Goal: Communication & Community: Answer question/provide support

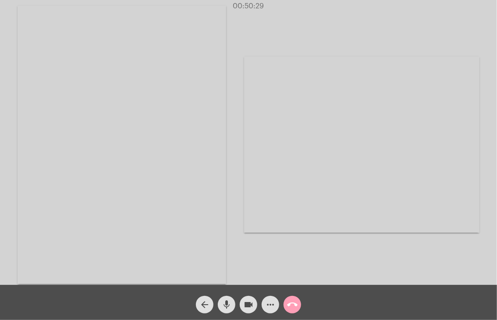
click at [289, 306] on mat-icon "call_end" at bounding box center [292, 304] width 11 height 11
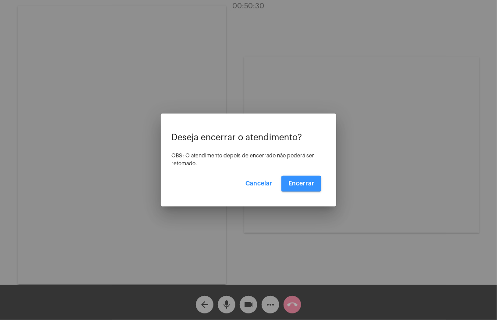
click at [302, 181] on span "Encerrar" at bounding box center [301, 184] width 26 height 6
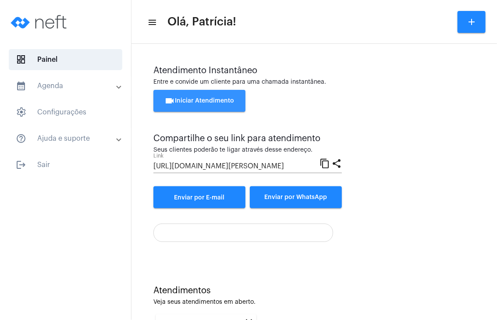
click at [230, 100] on span "videocam Iniciar Atendimento" at bounding box center [200, 101] width 70 height 6
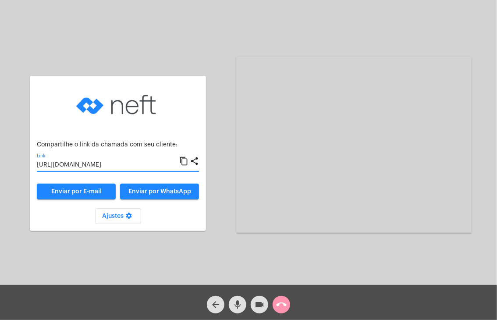
click at [115, 166] on input "[URL][DOMAIN_NAME]" at bounding box center [108, 165] width 142 height 7
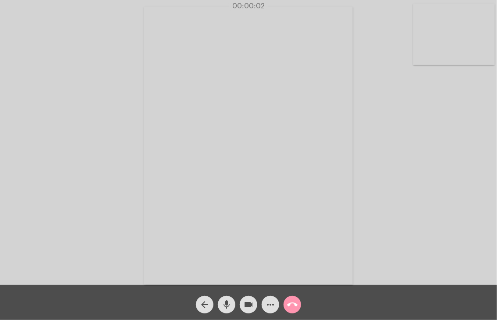
click at [452, 49] on video at bounding box center [454, 34] width 82 height 61
click at [327, 125] on video at bounding box center [307, 144] width 305 height 229
click at [289, 307] on mat-icon "call_end" at bounding box center [292, 304] width 11 height 11
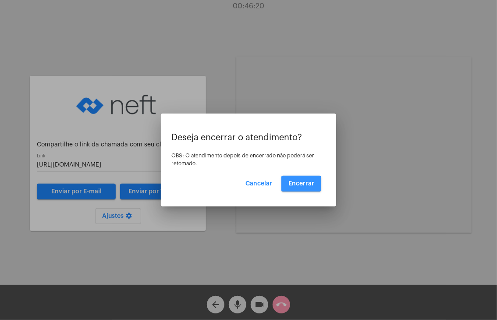
click at [303, 181] on span "Encerrar" at bounding box center [301, 184] width 26 height 6
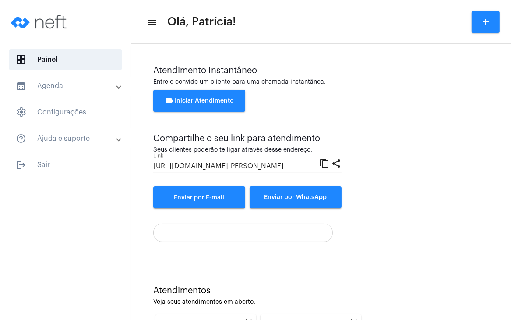
click at [211, 101] on span "videocam Iniciar Atendimento" at bounding box center [200, 101] width 70 height 6
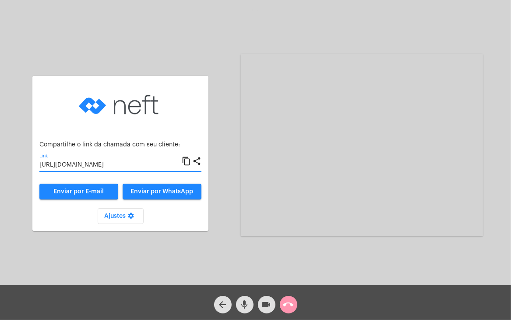
click at [128, 164] on input "[URL][DOMAIN_NAME]" at bounding box center [110, 165] width 142 height 7
click at [112, 162] on input "[URL][DOMAIN_NAME]" at bounding box center [110, 165] width 142 height 7
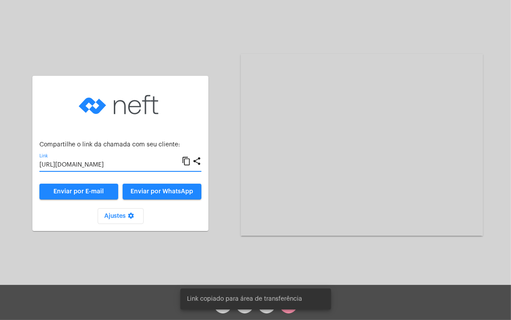
click at [112, 162] on input "[URL][DOMAIN_NAME]" at bounding box center [110, 165] width 142 height 7
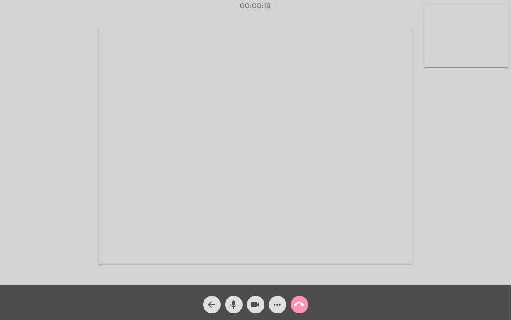
click at [450, 42] on video at bounding box center [467, 36] width 85 height 64
click at [359, 127] on video at bounding box center [317, 145] width 315 height 236
